Goal: Task Accomplishment & Management: Use online tool/utility

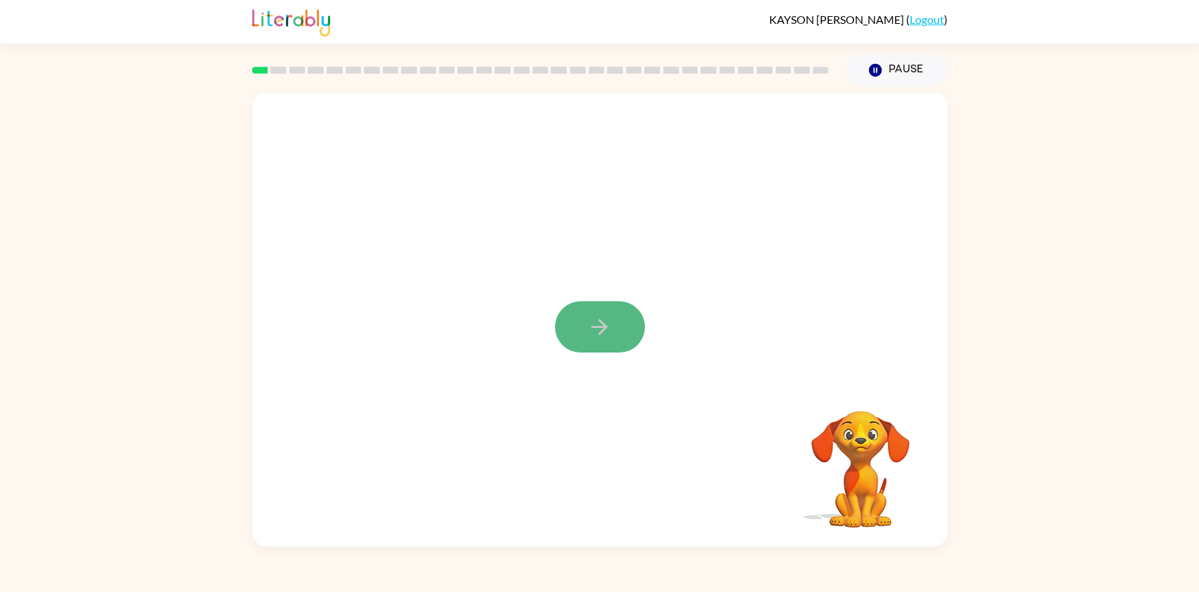
click at [593, 333] on icon "button" at bounding box center [599, 327] width 25 height 25
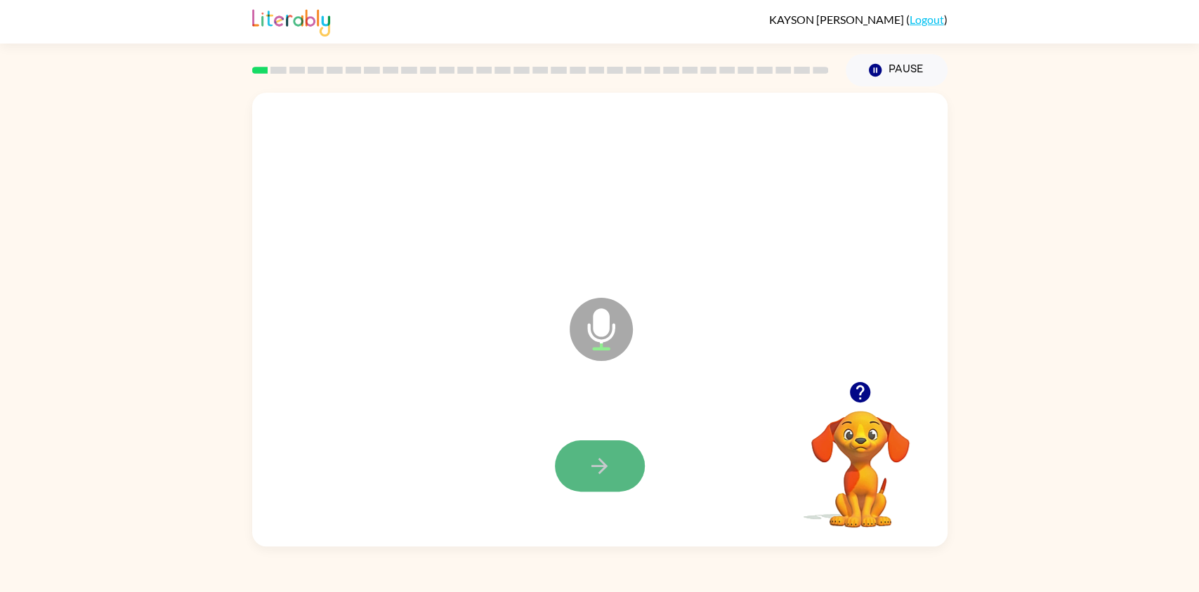
click at [587, 457] on icon "button" at bounding box center [599, 466] width 25 height 25
click at [583, 463] on button "button" at bounding box center [600, 465] width 90 height 51
click at [868, 66] on icon "Pause" at bounding box center [875, 70] width 15 height 15
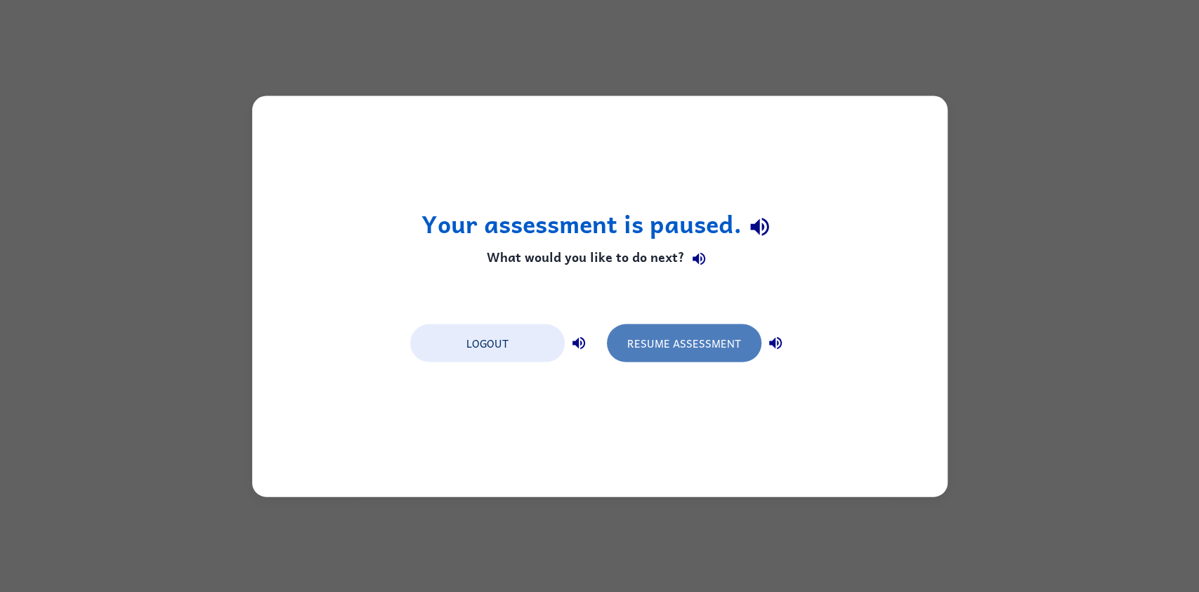
click at [687, 339] on button "Resume Assessment" at bounding box center [684, 343] width 155 height 38
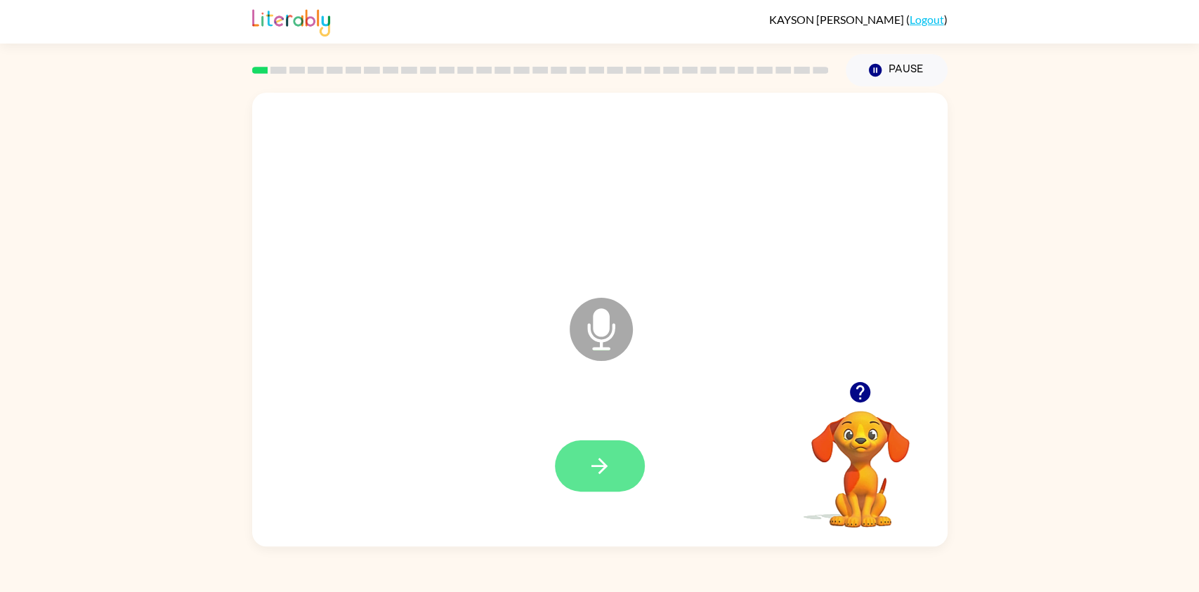
click at [597, 483] on button "button" at bounding box center [600, 465] width 90 height 51
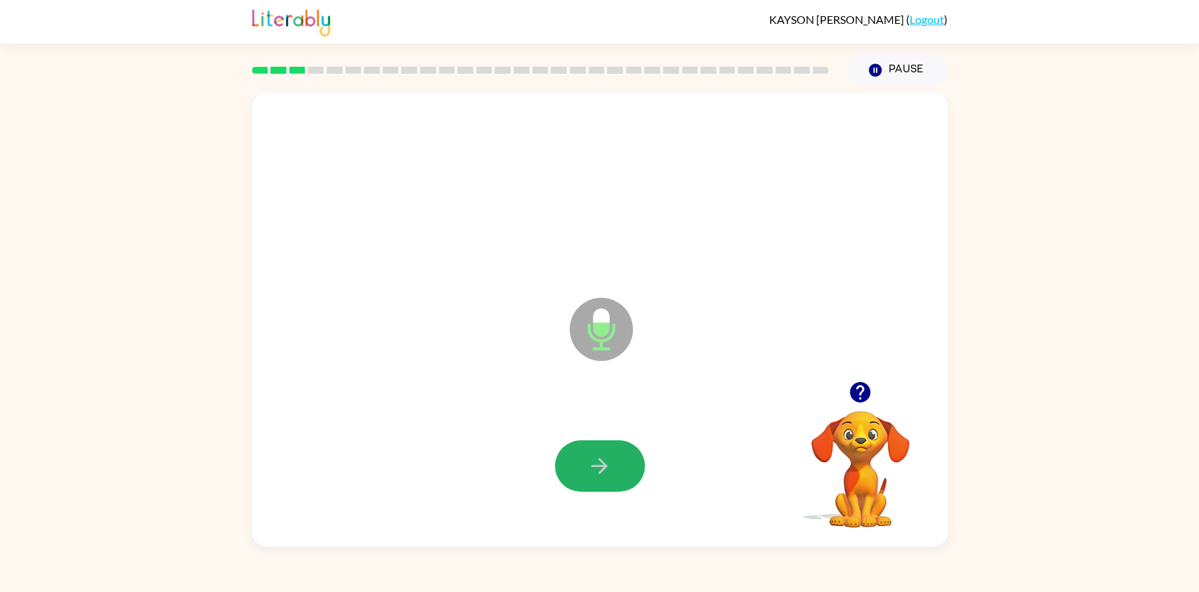
click at [597, 483] on button "button" at bounding box center [600, 465] width 90 height 51
click at [868, 391] on icon "button" at bounding box center [860, 392] width 20 height 20
click at [596, 466] on icon "button" at bounding box center [599, 466] width 25 height 25
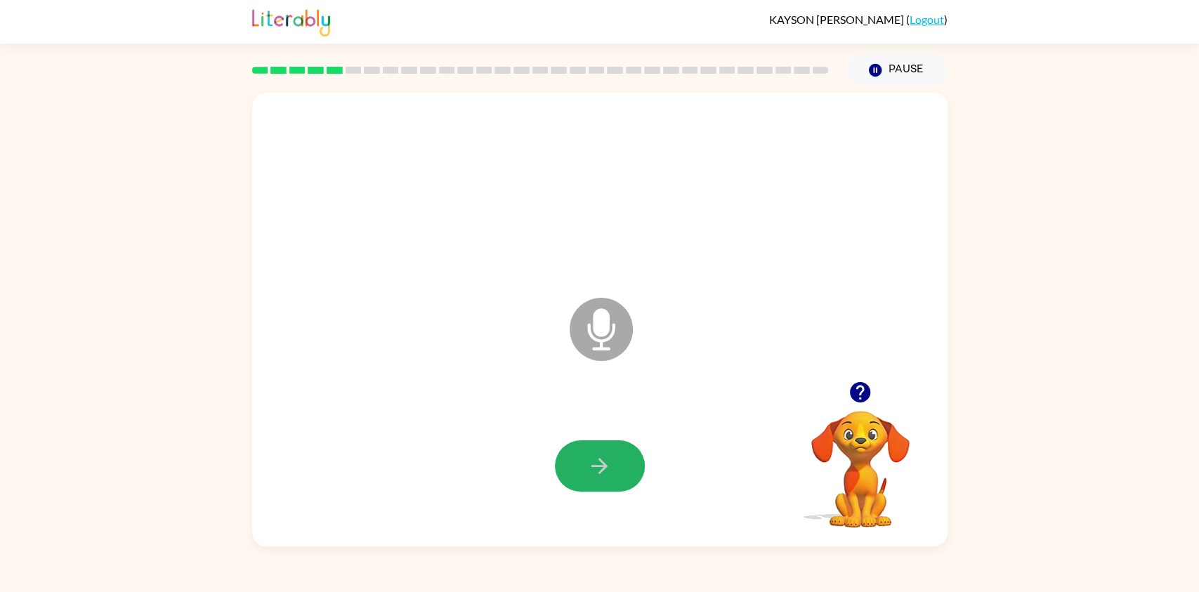
click at [596, 466] on icon "button" at bounding box center [599, 466] width 25 height 25
click at [894, 75] on button "Pause Pause" at bounding box center [897, 70] width 102 height 32
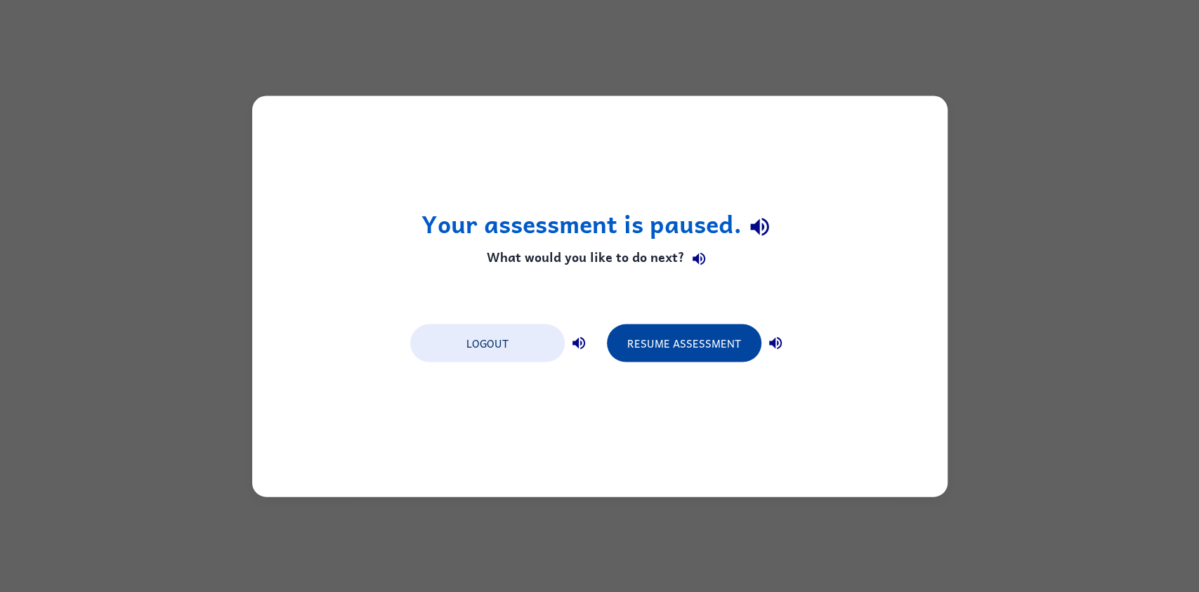
click at [719, 355] on button "Resume Assessment" at bounding box center [684, 343] width 155 height 38
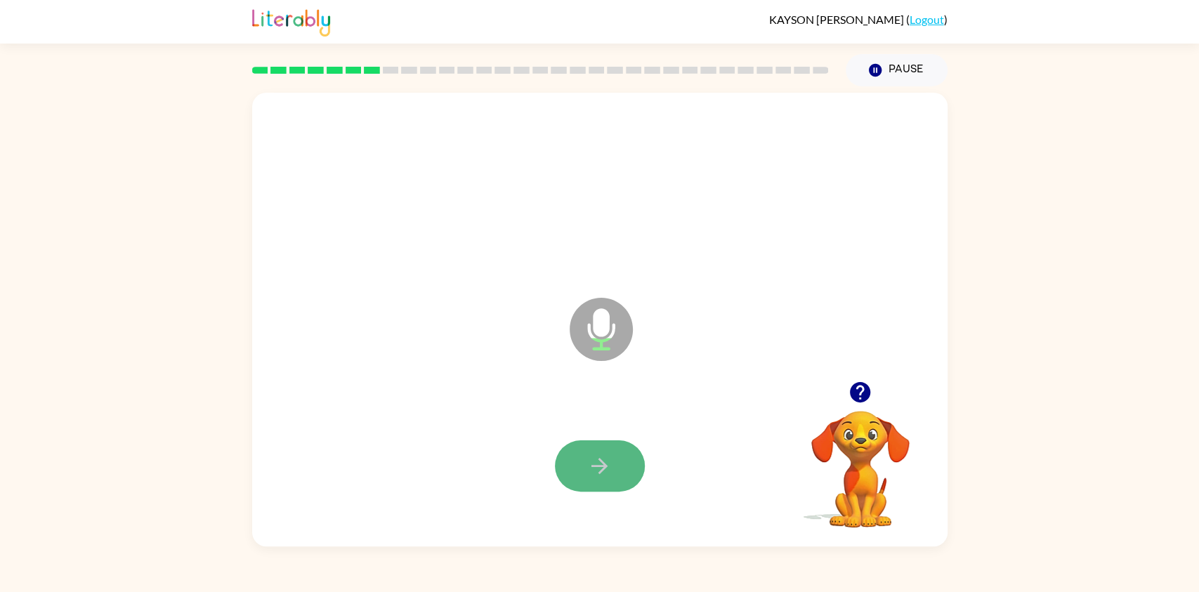
click at [597, 464] on icon "button" at bounding box center [599, 466] width 25 height 25
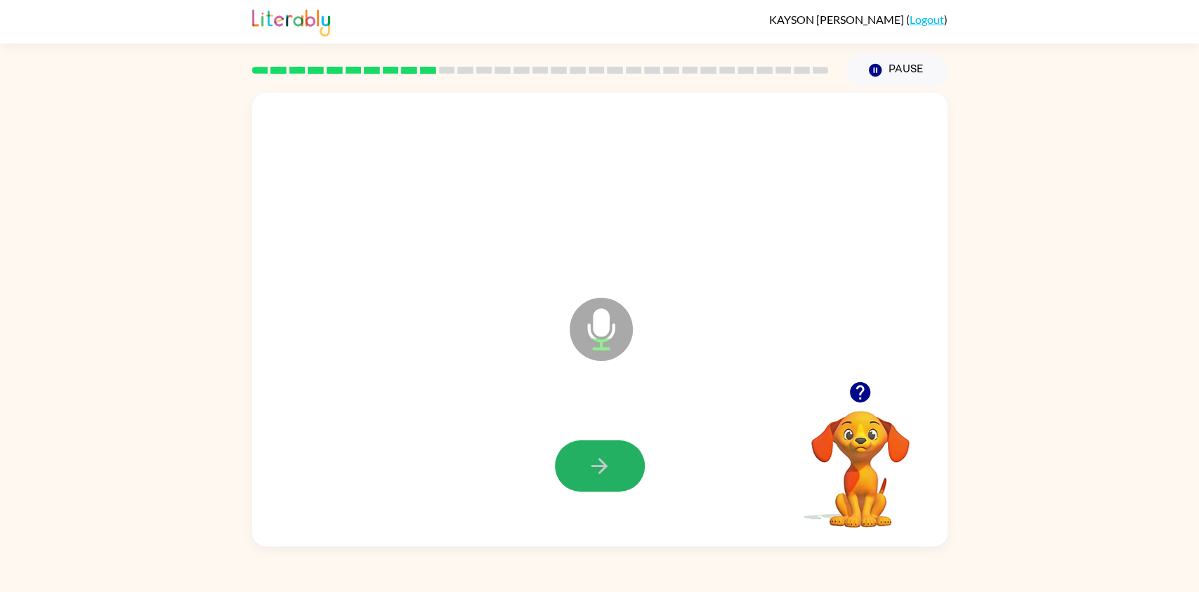
click at [597, 464] on icon "button" at bounding box center [599, 466] width 25 height 25
click at [851, 392] on icon "button" at bounding box center [860, 392] width 20 height 20
click at [587, 459] on icon "button" at bounding box center [599, 466] width 25 height 25
click at [850, 391] on icon "button" at bounding box center [860, 392] width 20 height 20
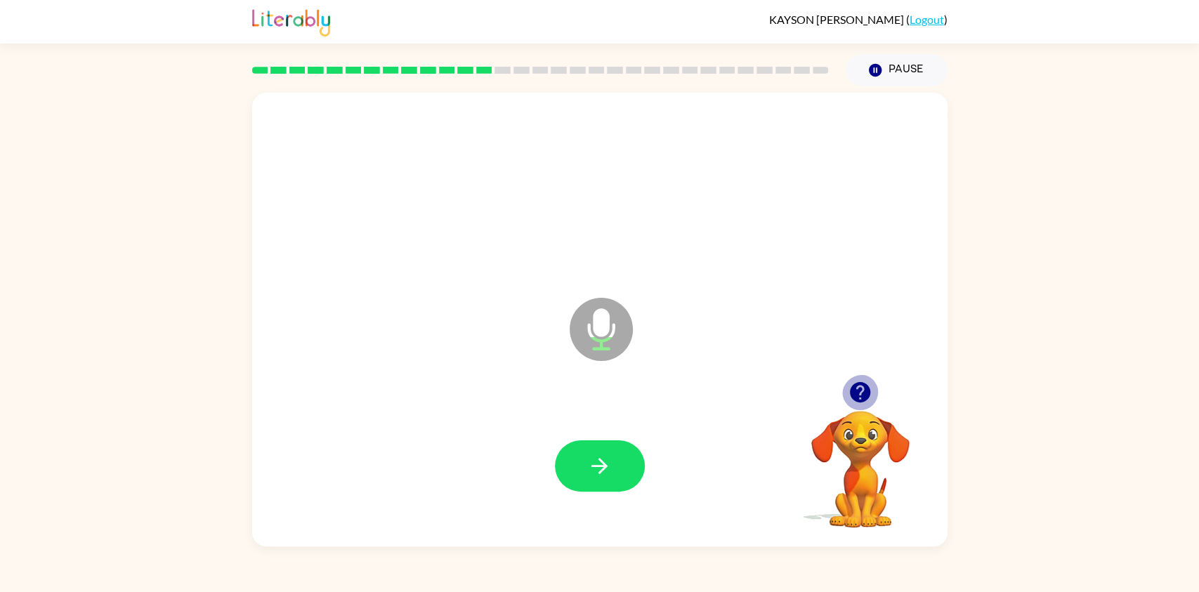
click at [850, 391] on icon "button" at bounding box center [860, 392] width 20 height 20
click at [593, 473] on icon "button" at bounding box center [599, 466] width 25 height 25
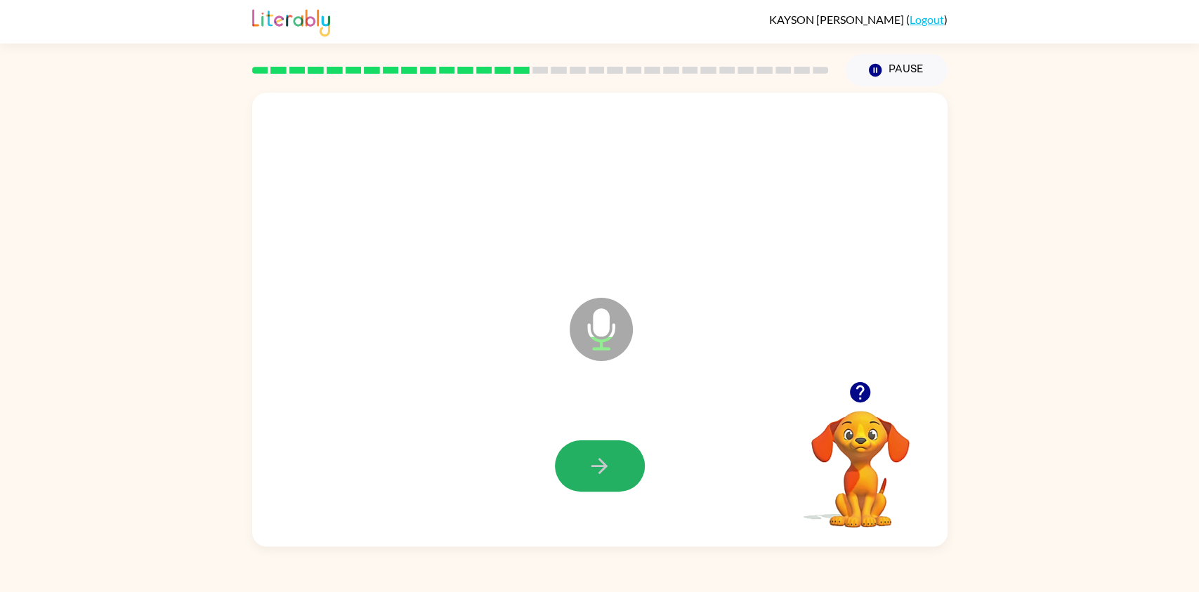
click at [593, 473] on icon "button" at bounding box center [599, 466] width 25 height 25
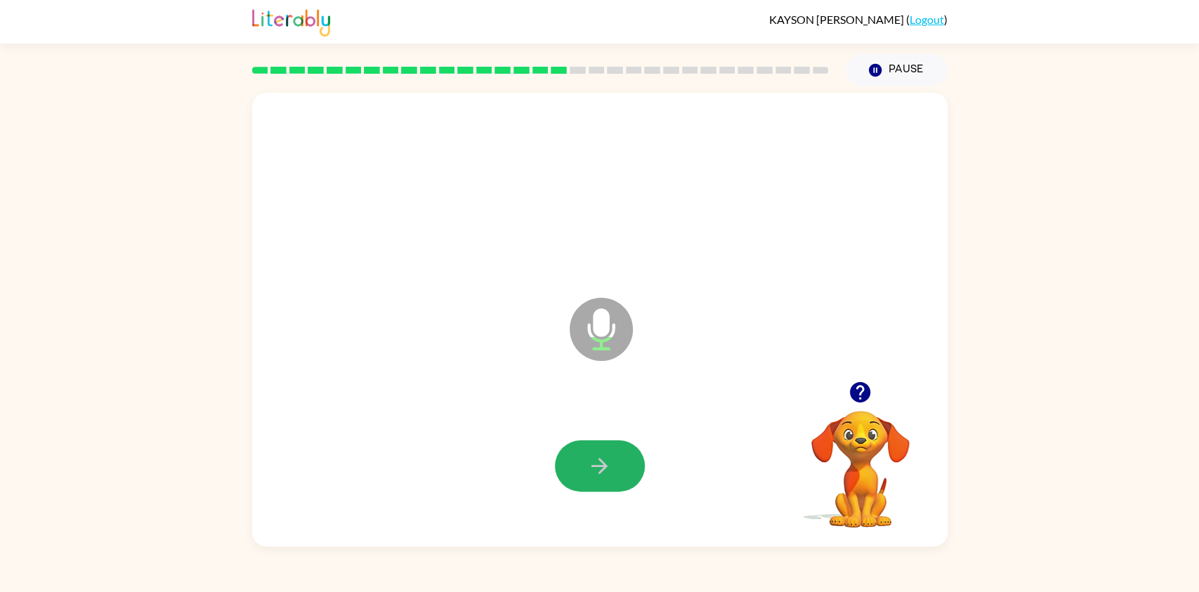
click at [593, 473] on icon "button" at bounding box center [599, 466] width 25 height 25
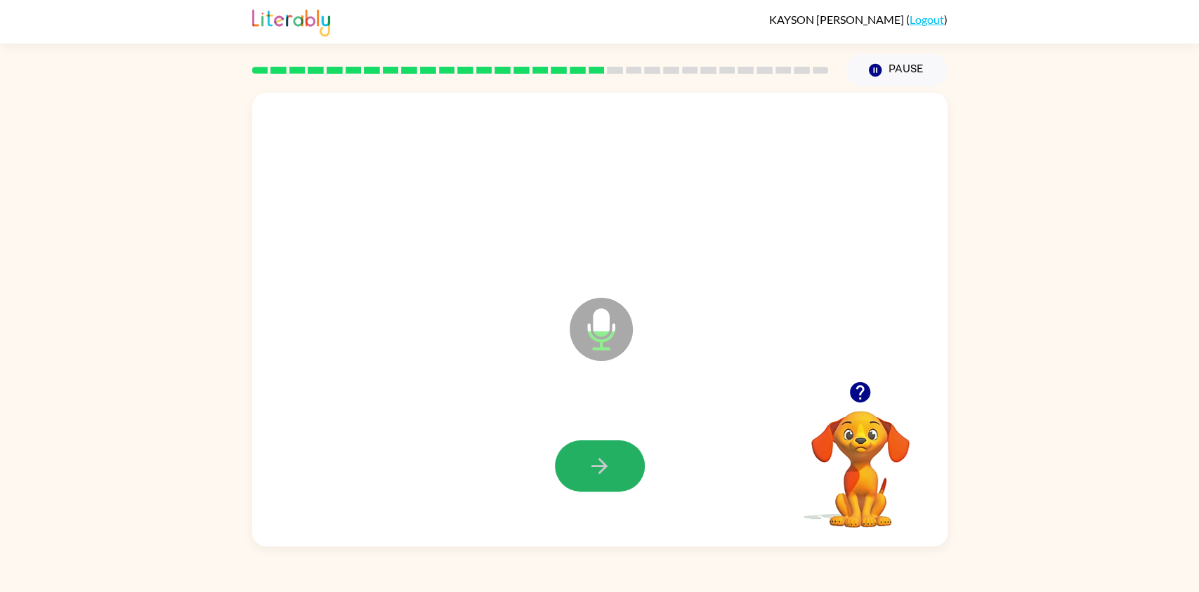
click at [593, 473] on icon "button" at bounding box center [599, 466] width 25 height 25
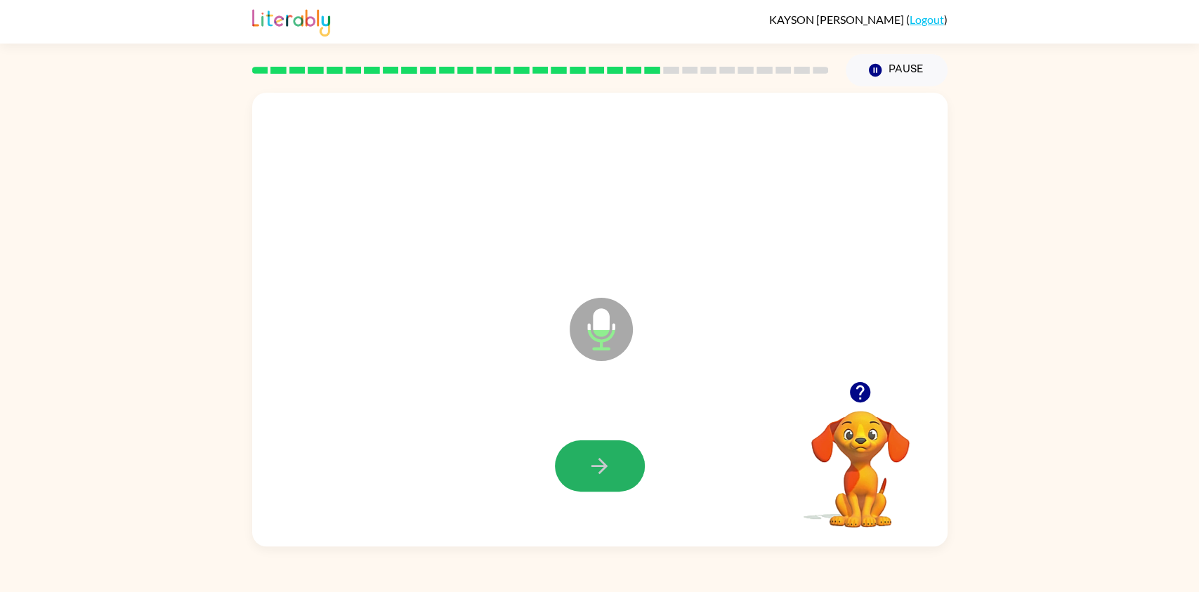
click at [593, 473] on icon "button" at bounding box center [599, 466] width 25 height 25
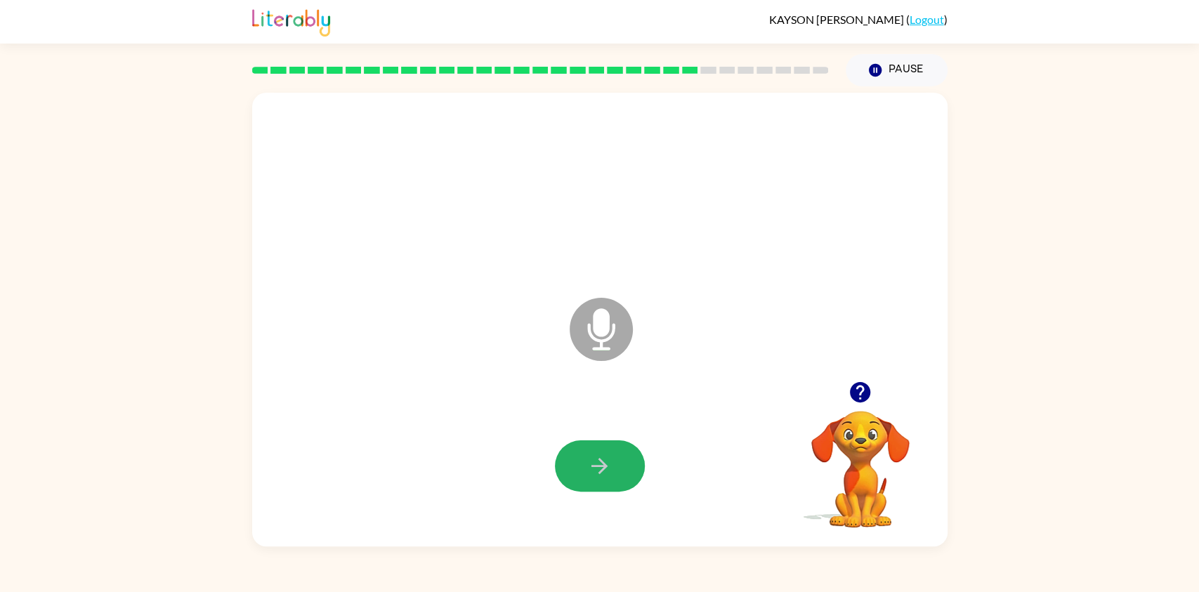
click at [593, 473] on icon "button" at bounding box center [599, 466] width 25 height 25
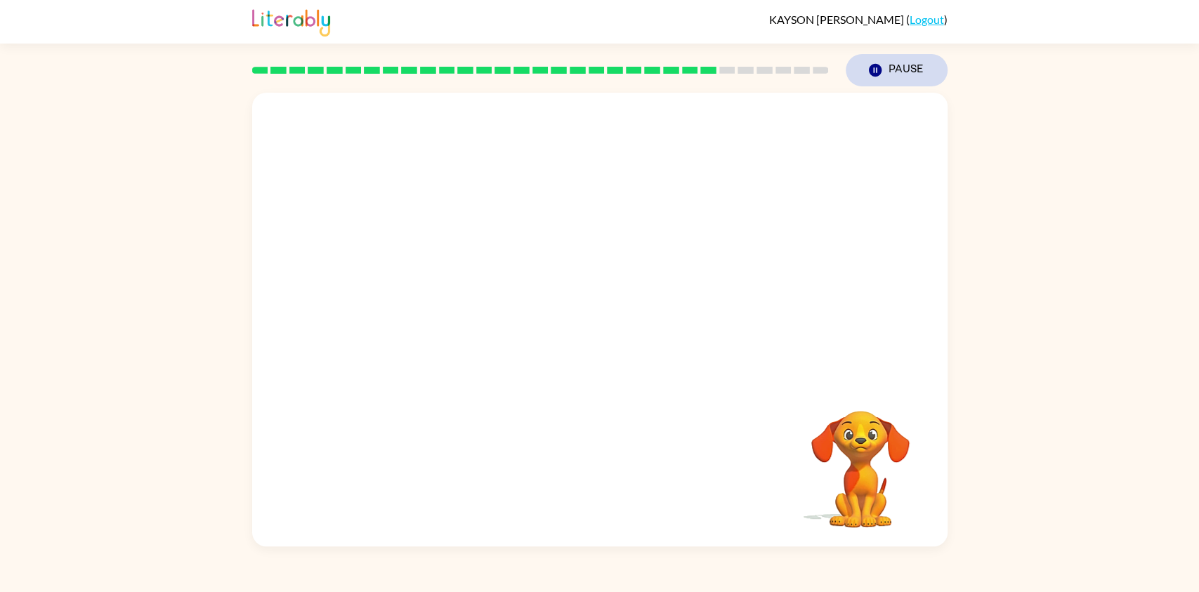
click at [889, 74] on button "Pause Pause" at bounding box center [897, 70] width 102 height 32
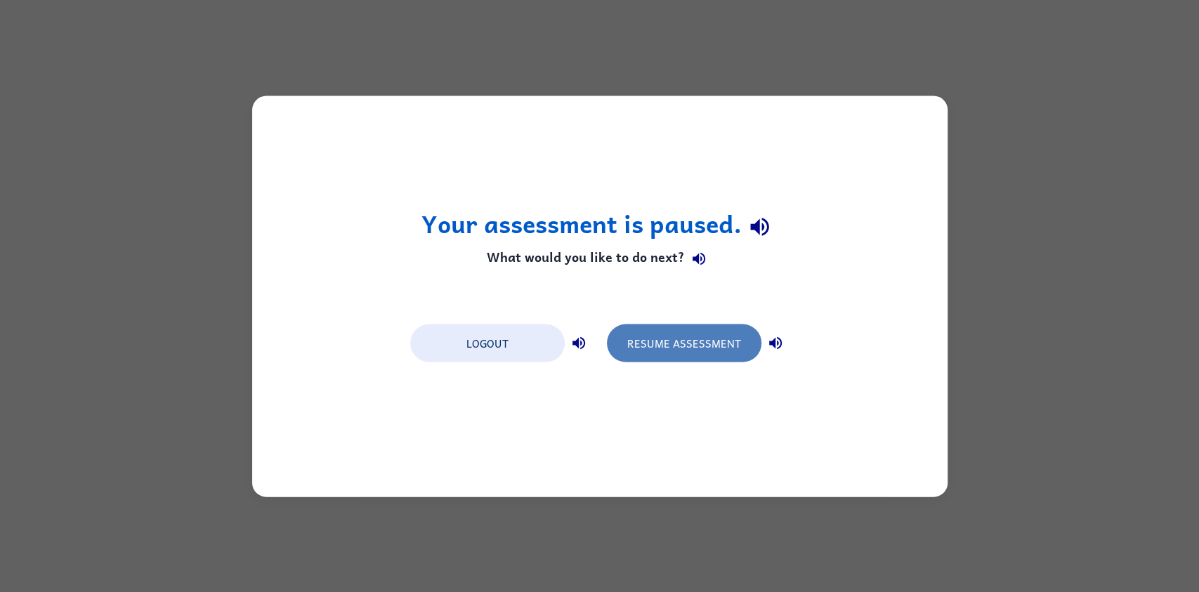
click at [724, 339] on button "Resume Assessment" at bounding box center [684, 343] width 155 height 38
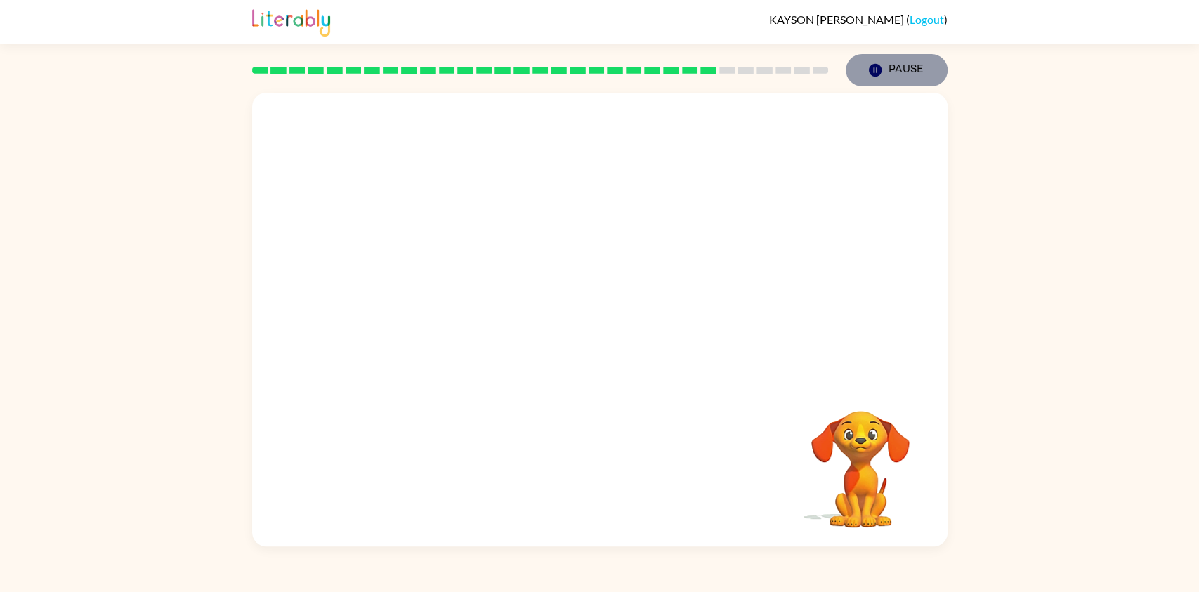
click at [899, 81] on button "Pause Pause" at bounding box center [897, 70] width 102 height 32
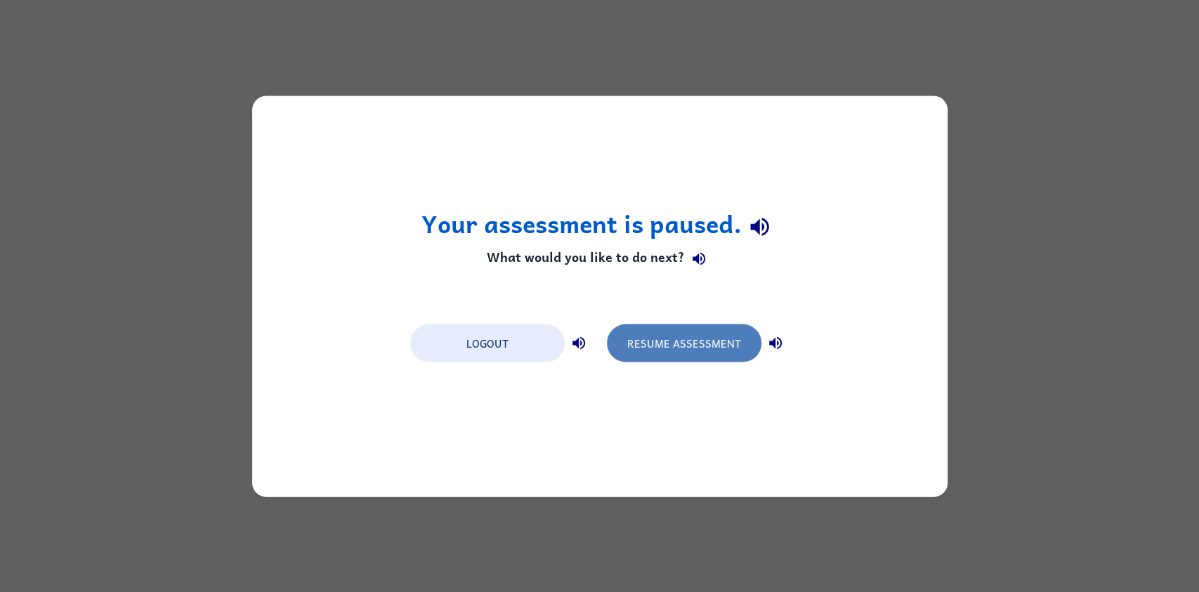
click at [684, 348] on button "Resume Assessment" at bounding box center [684, 343] width 155 height 38
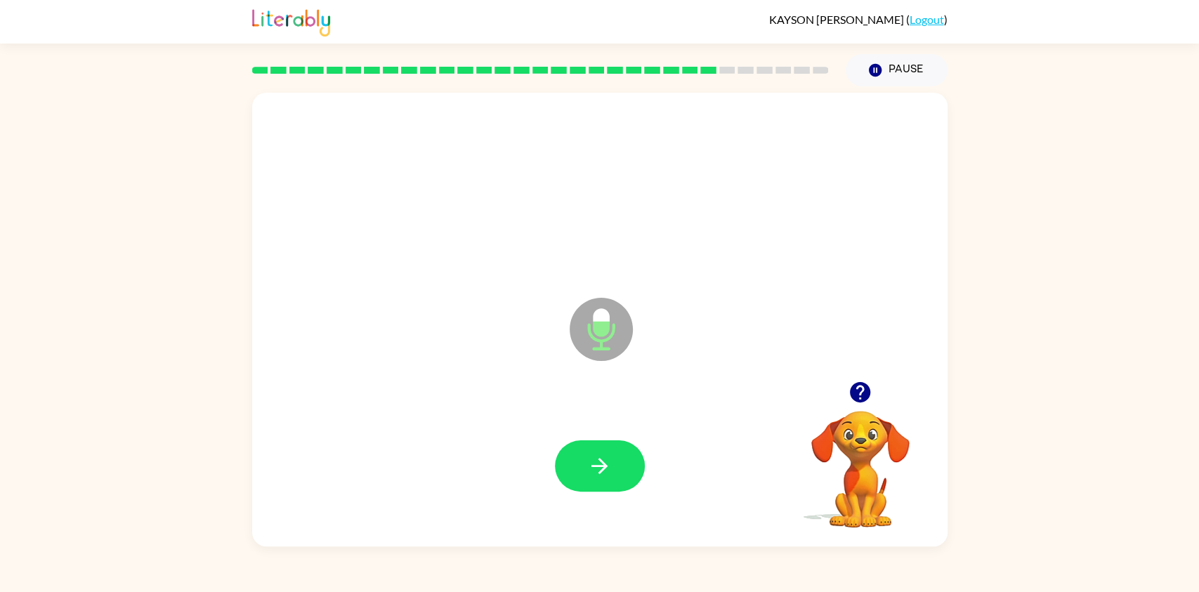
click at [551, 230] on div at bounding box center [599, 187] width 667 height 133
click at [603, 466] on icon "button" at bounding box center [599, 466] width 16 height 16
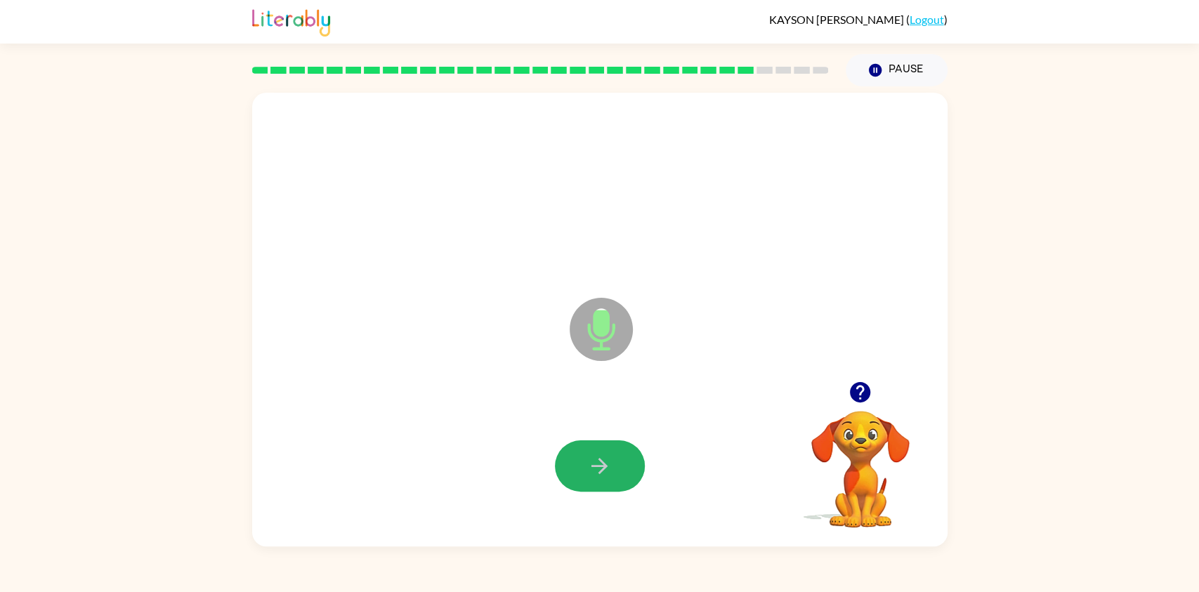
click at [603, 466] on icon "button" at bounding box center [599, 466] width 16 height 16
click at [589, 464] on icon "button" at bounding box center [599, 466] width 25 height 25
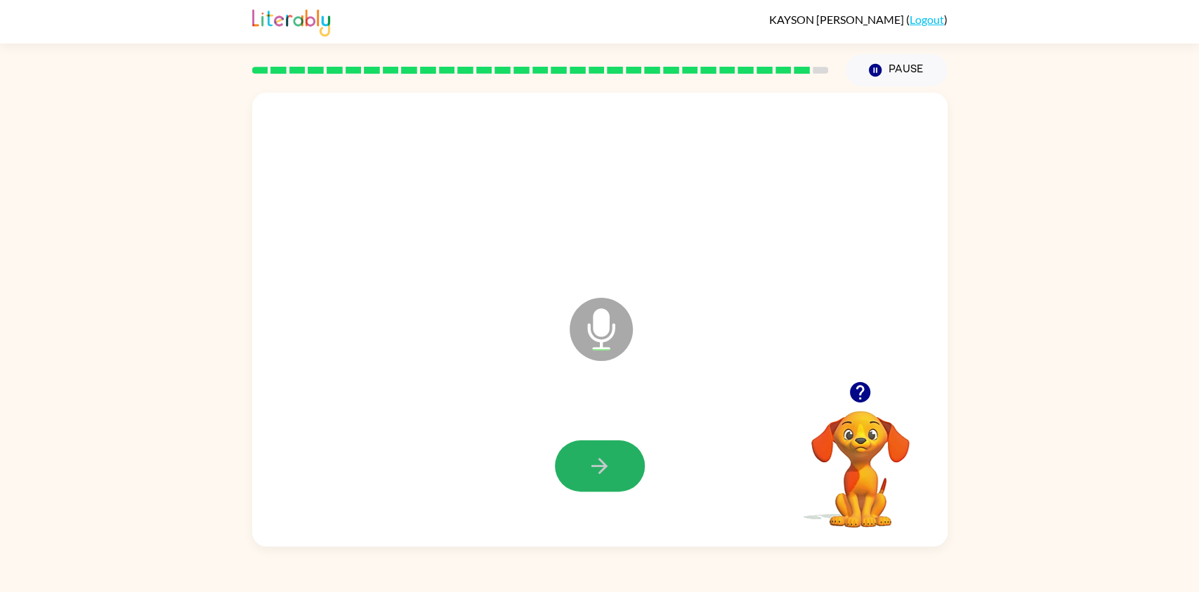
click at [589, 464] on icon "button" at bounding box center [599, 466] width 25 height 25
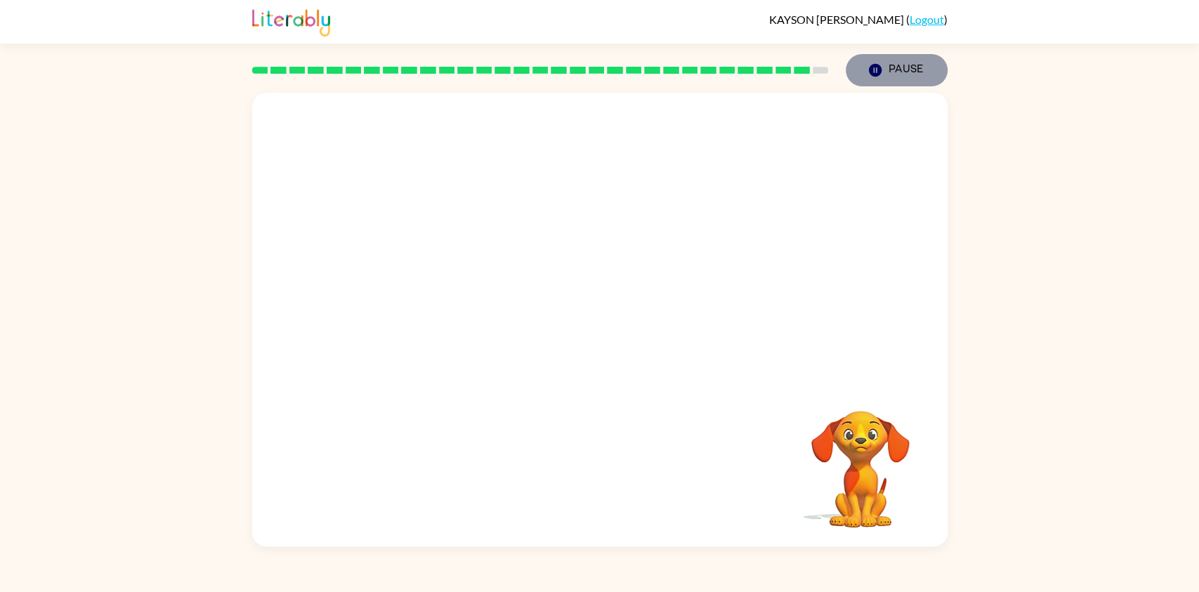
click at [912, 64] on button "Pause Pause" at bounding box center [897, 70] width 102 height 32
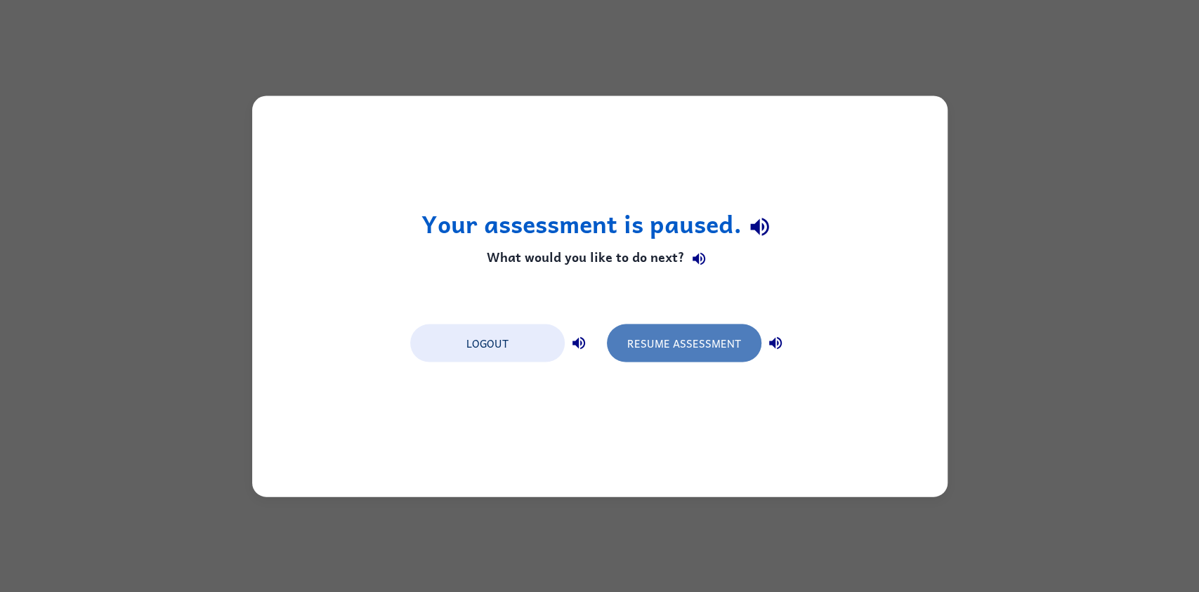
click at [677, 346] on button "Resume Assessment" at bounding box center [684, 343] width 155 height 38
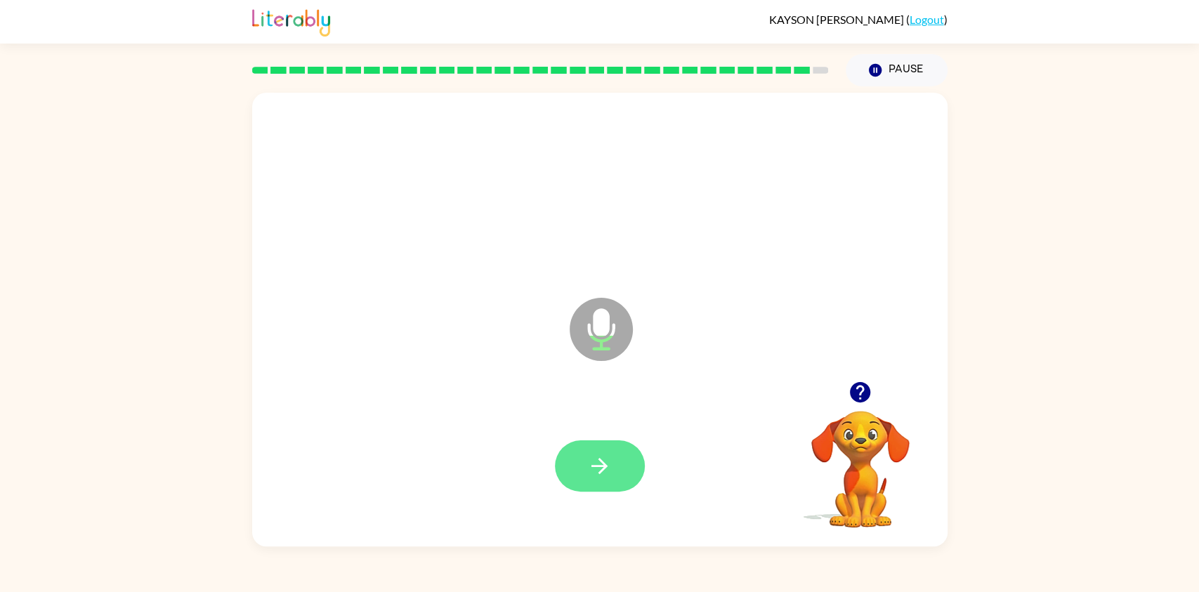
click at [581, 467] on button "button" at bounding box center [600, 465] width 90 height 51
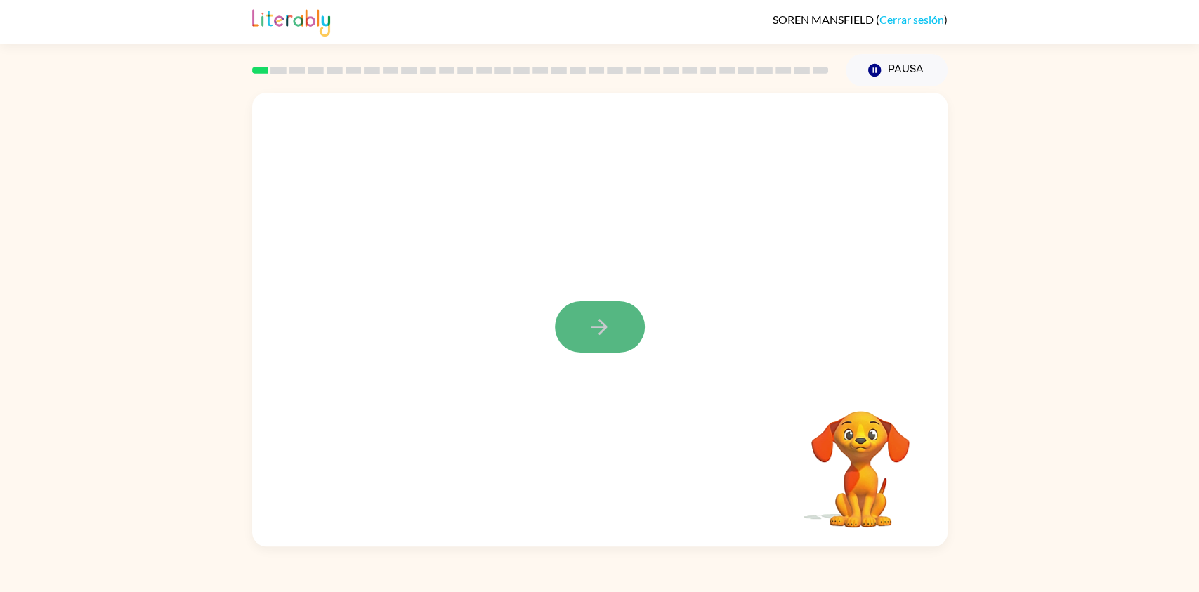
click at [616, 327] on button "button" at bounding box center [600, 326] width 90 height 51
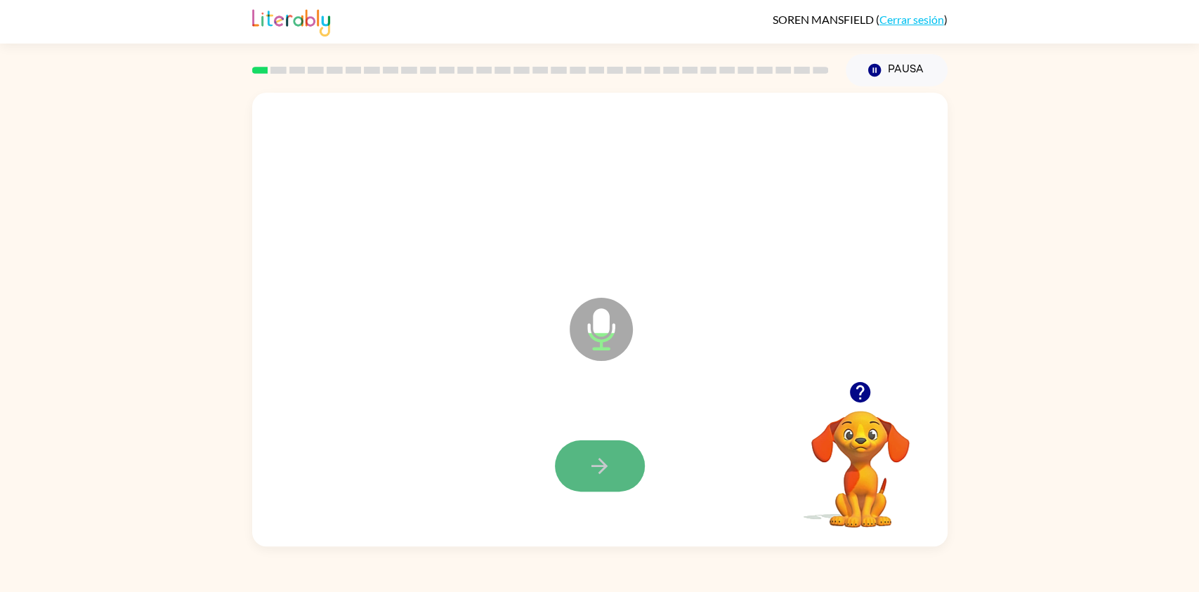
click at [595, 471] on icon "button" at bounding box center [599, 466] width 25 height 25
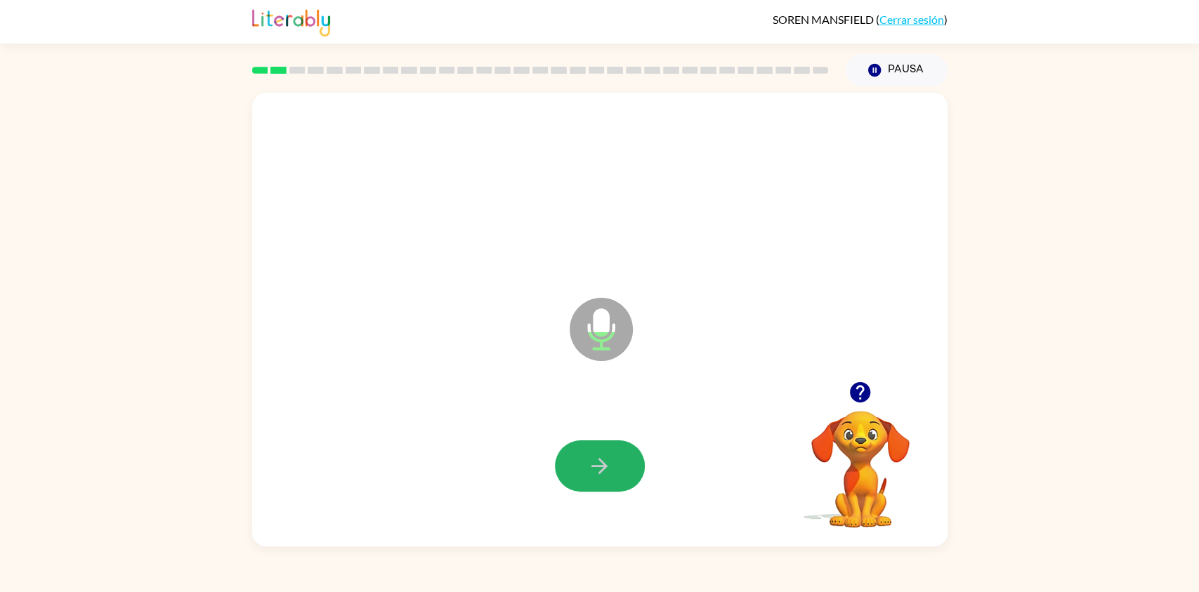
click at [595, 471] on icon "button" at bounding box center [599, 466] width 25 height 25
click at [599, 471] on icon "button" at bounding box center [599, 466] width 25 height 25
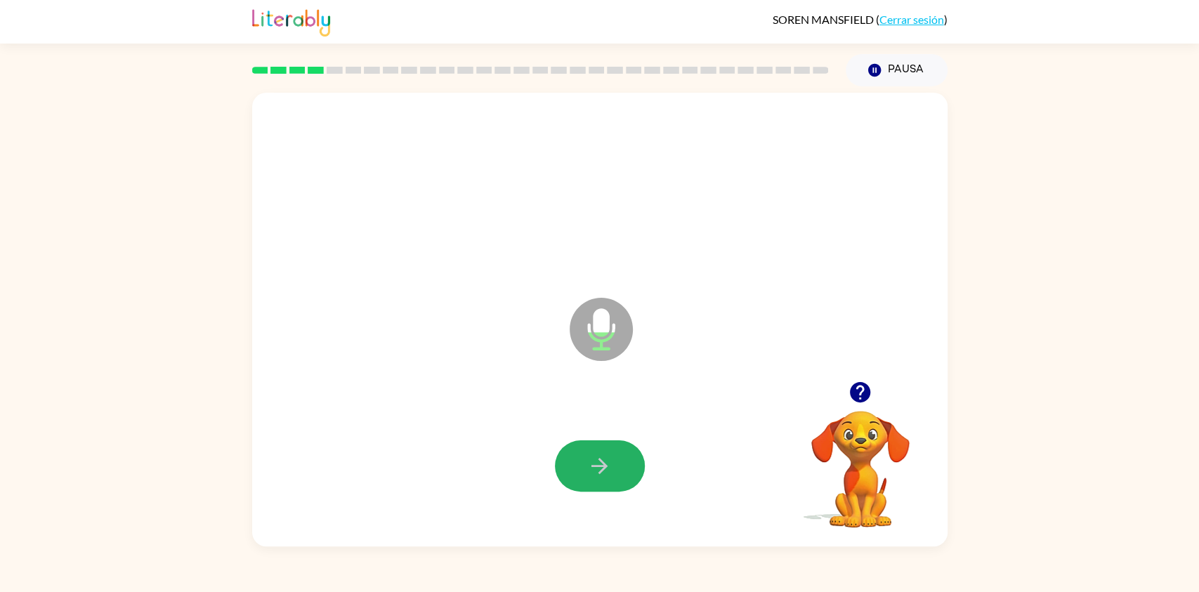
click at [599, 471] on icon "button" at bounding box center [599, 466] width 25 height 25
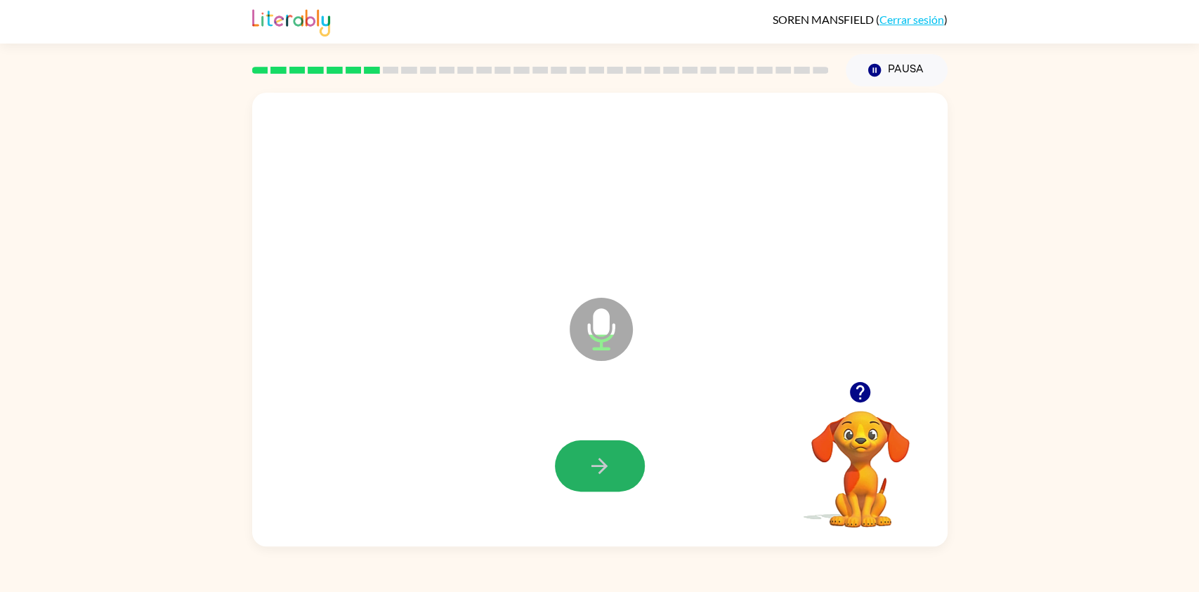
click at [599, 471] on icon "button" at bounding box center [599, 466] width 25 height 25
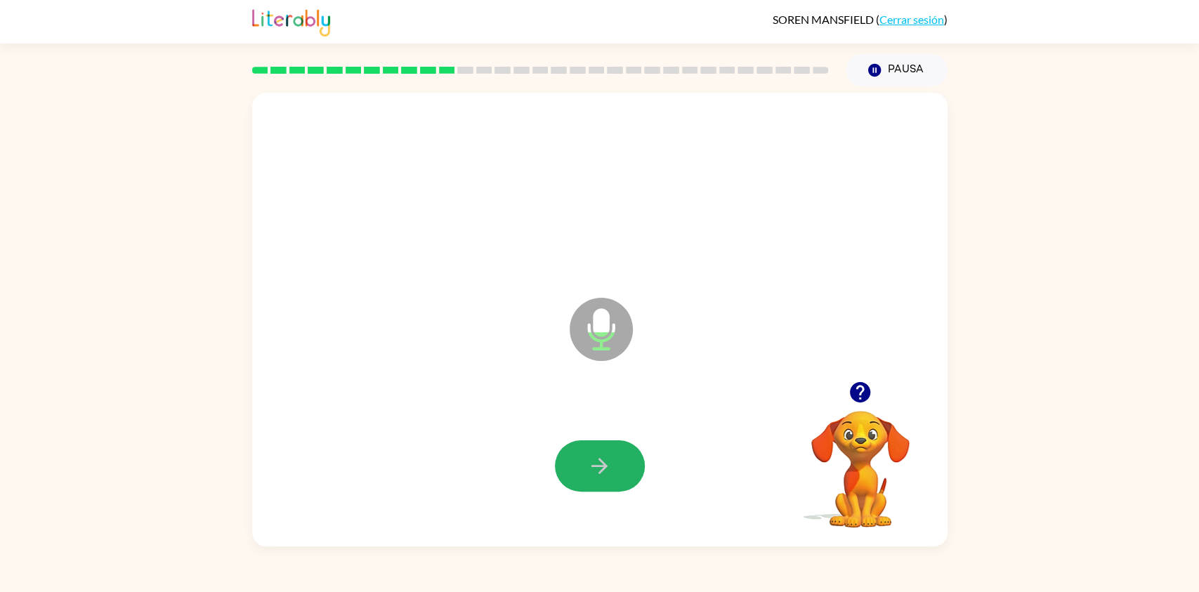
click at [599, 471] on icon "button" at bounding box center [599, 466] width 25 height 25
click at [869, 398] on icon "button" at bounding box center [860, 392] width 20 height 20
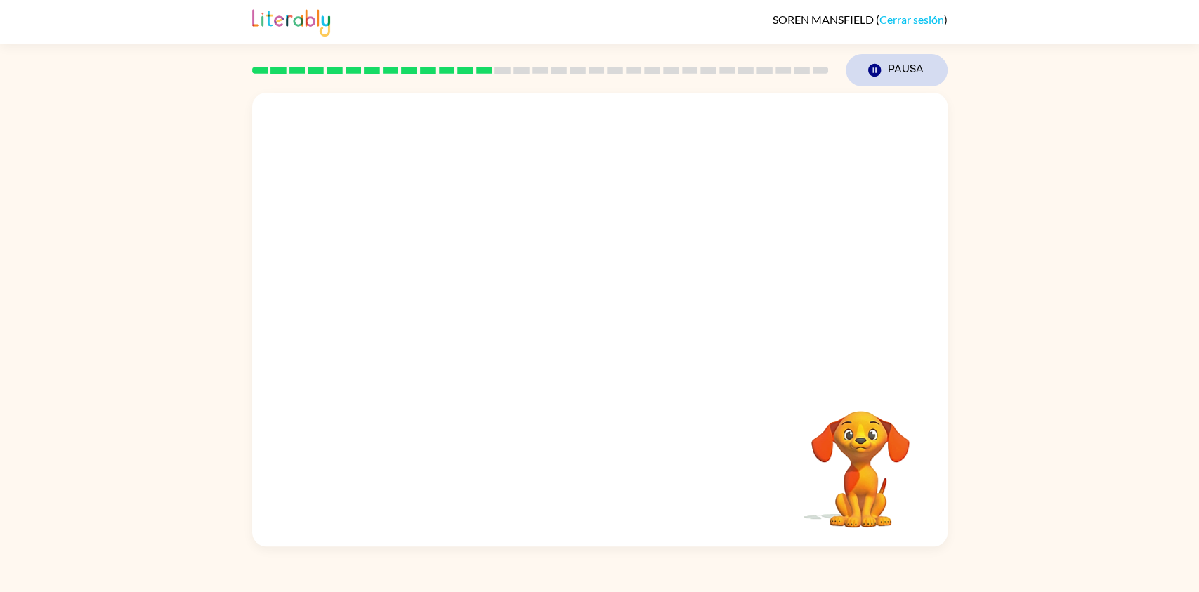
click at [873, 63] on button "Pausa Pausa" at bounding box center [897, 70] width 102 height 32
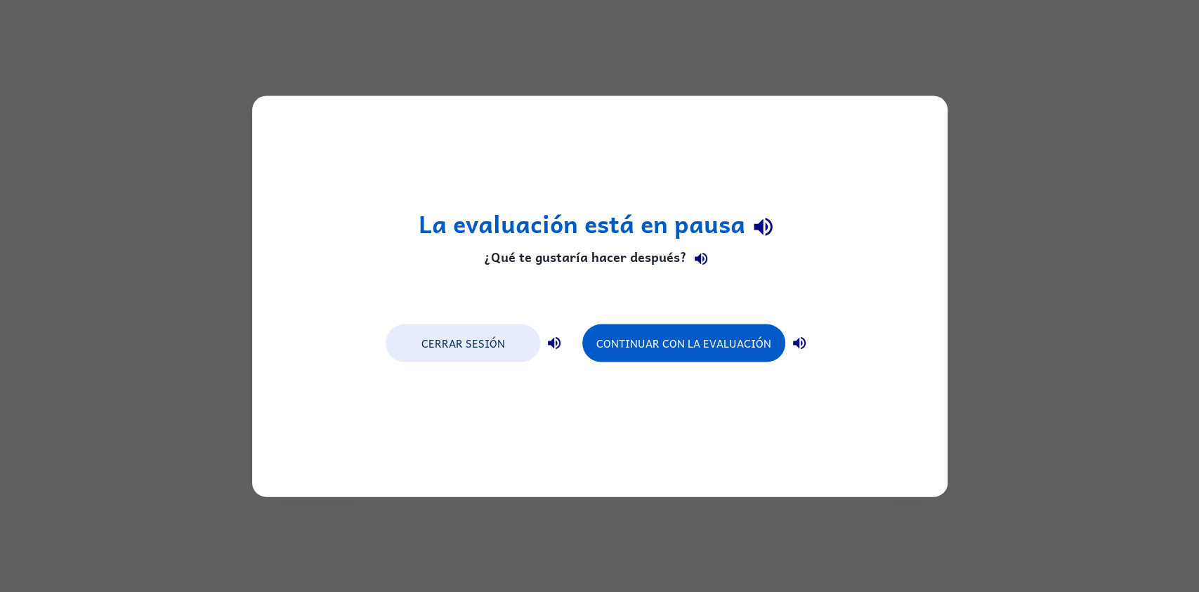
click at [885, 51] on div "La evaluación está en pausa ¿Qué te gustaría hacer después? Cerrar sesión Conti…" at bounding box center [599, 296] width 1199 height 592
click at [844, 49] on div "La evaluación está en pausa ¿Qué te gustaría hacer después? Cerrar sesión Conti…" at bounding box center [599, 296] width 1199 height 592
